Goal: Subscribe to service/newsletter

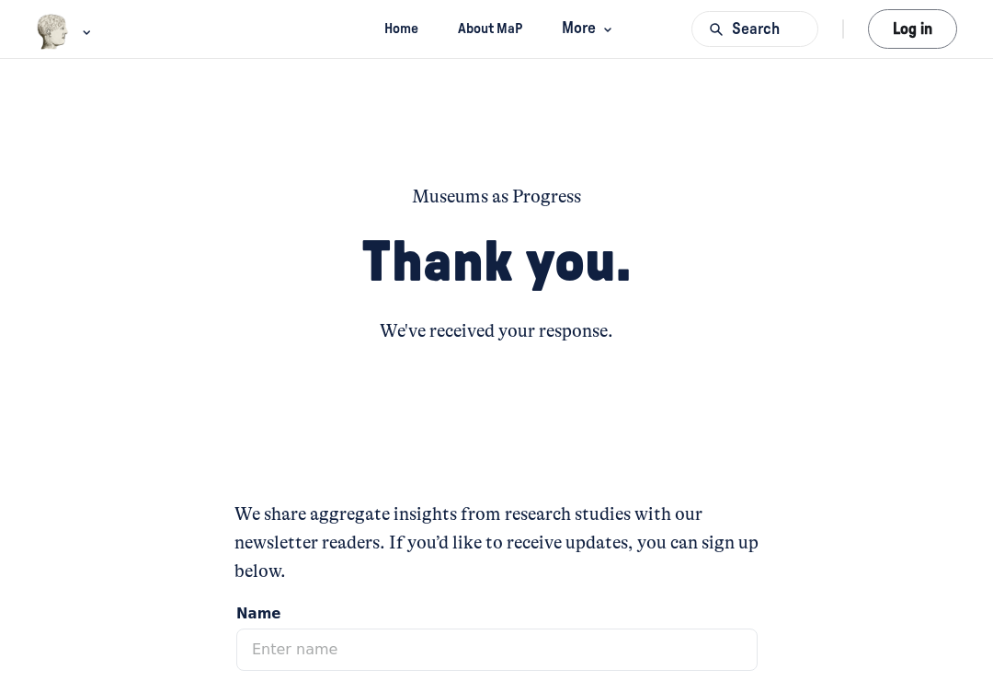
scroll to position [318, 0]
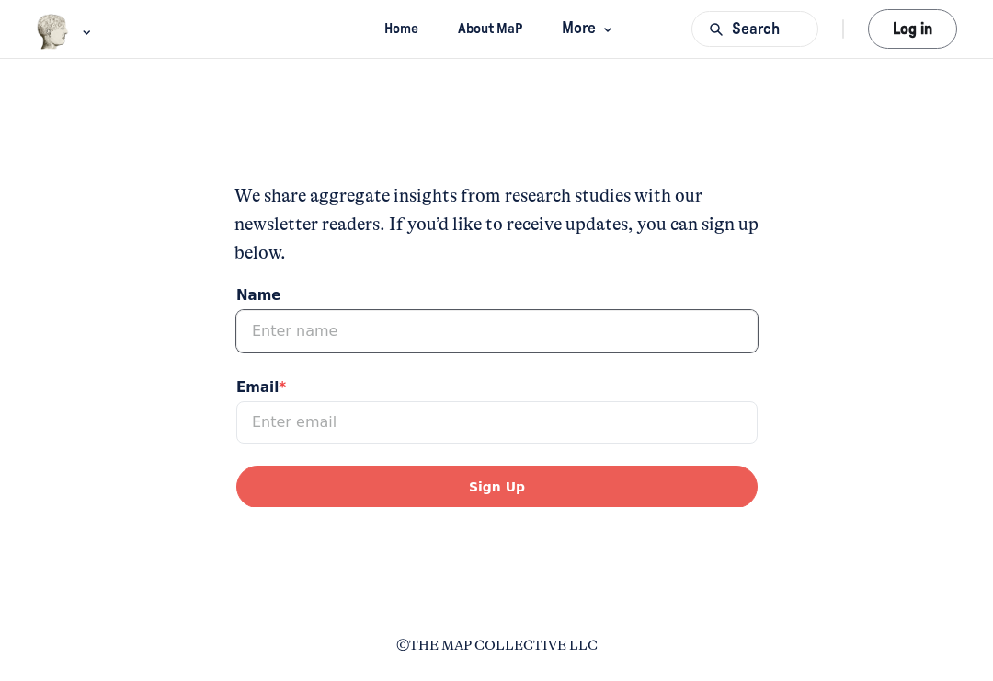
click at [354, 324] on input "Name" at bounding box center [495, 330] width 521 height 42
type input "W"
type input "Christiana Kueting"
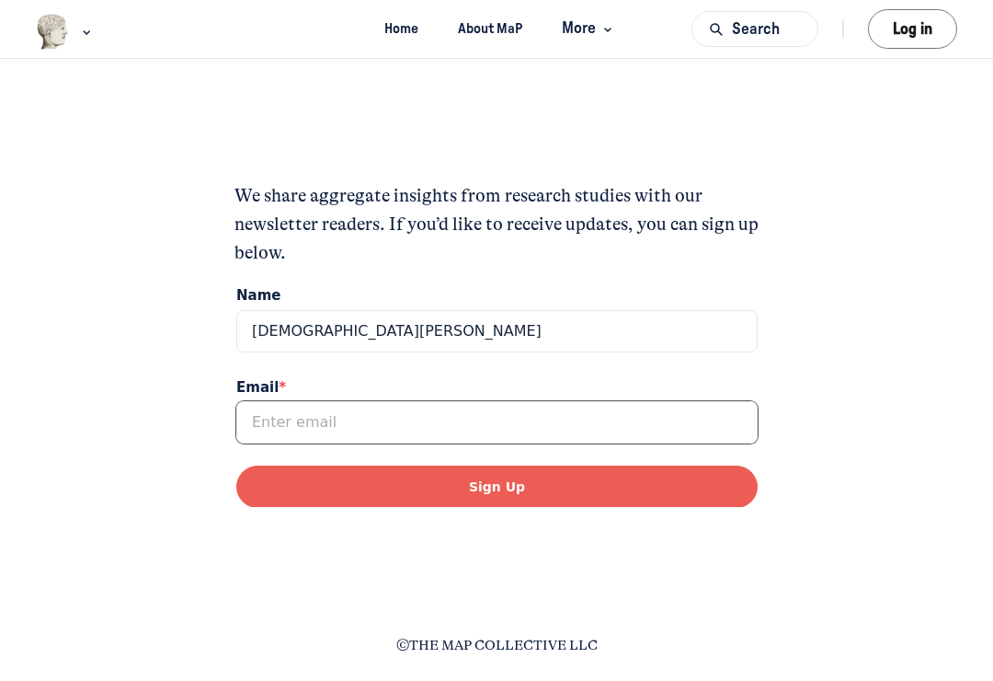
click at [315, 421] on input "Email *" at bounding box center [495, 421] width 521 height 42
type input "C"
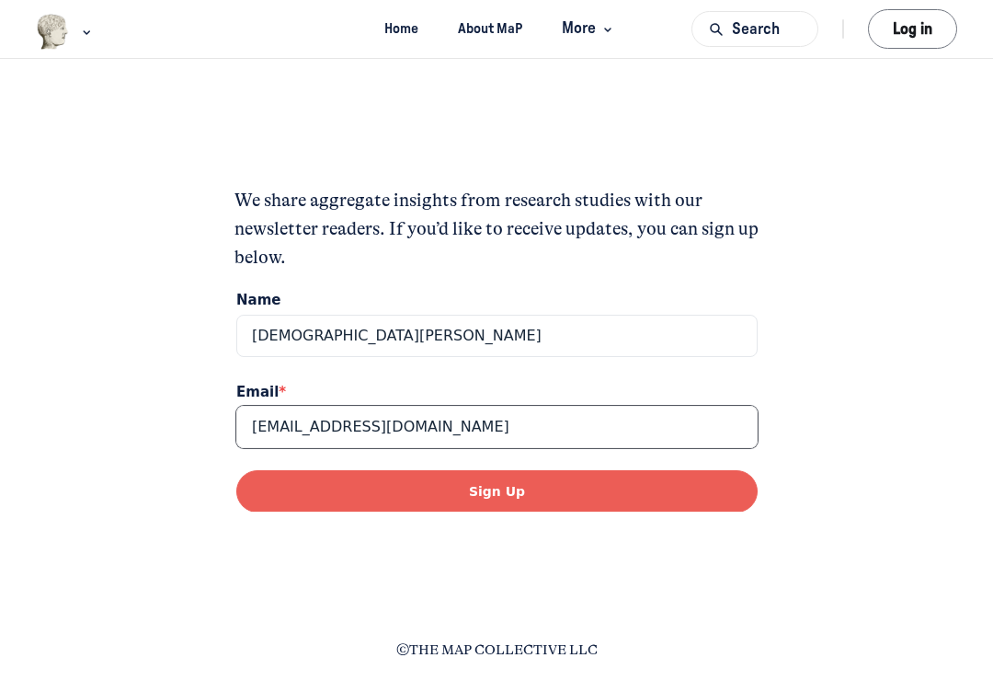
type input "cbluesky60@gmail.com"
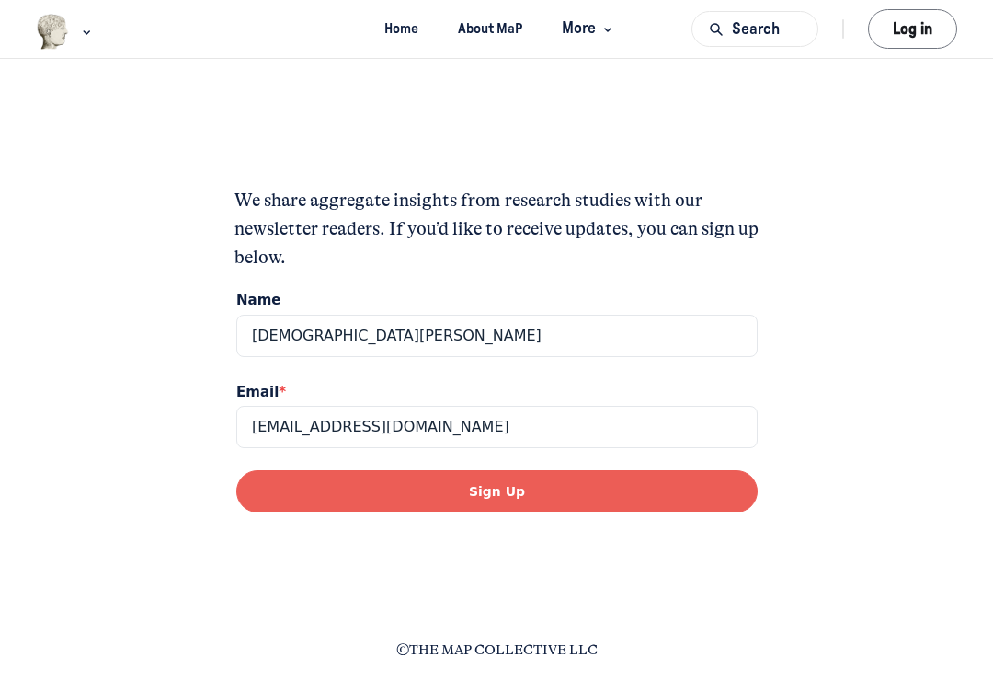
click at [549, 492] on button "Sign Up" at bounding box center [495, 490] width 521 height 42
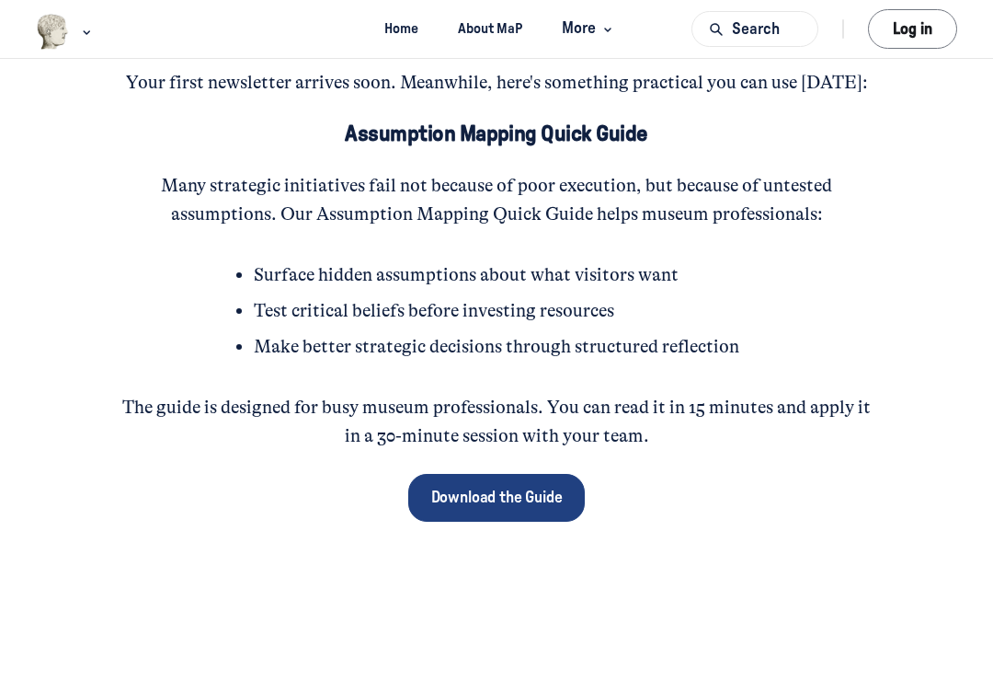
scroll to position [230, 0]
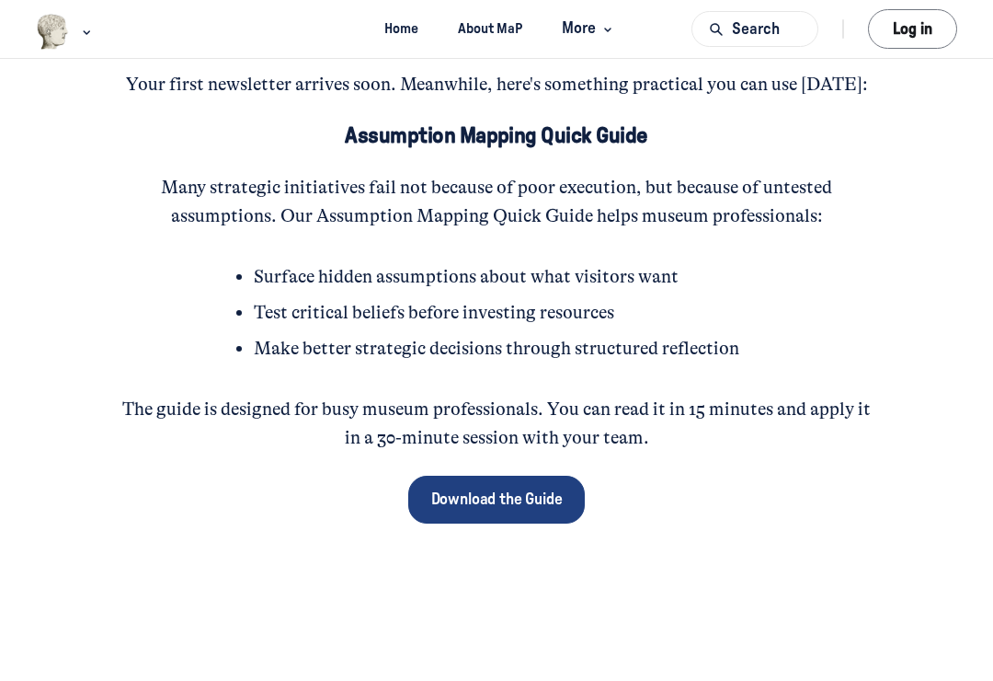
click at [511, 508] on span "Download the Guide" at bounding box center [497, 499] width 132 height 24
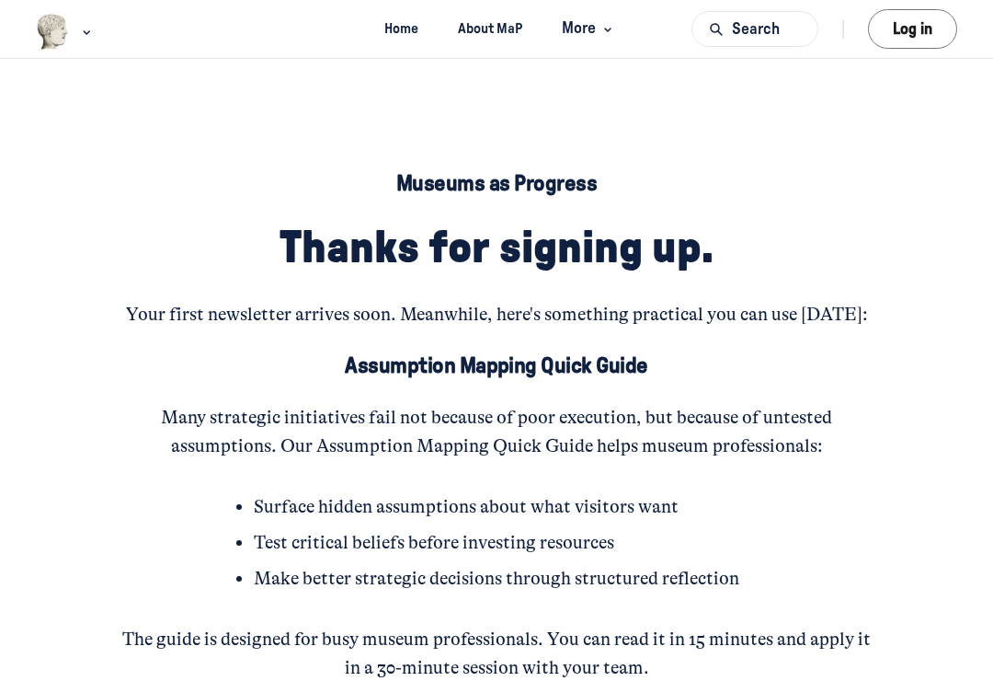
scroll to position [0, 0]
click at [81, 36] on icon "Main navigation bar" at bounding box center [86, 32] width 18 height 11
click at [208, 315] on span "Your first newsletter arrives soon. Meanwhile, here's something practical you c…" at bounding box center [497, 314] width 742 height 21
